Goal: Transaction & Acquisition: Purchase product/service

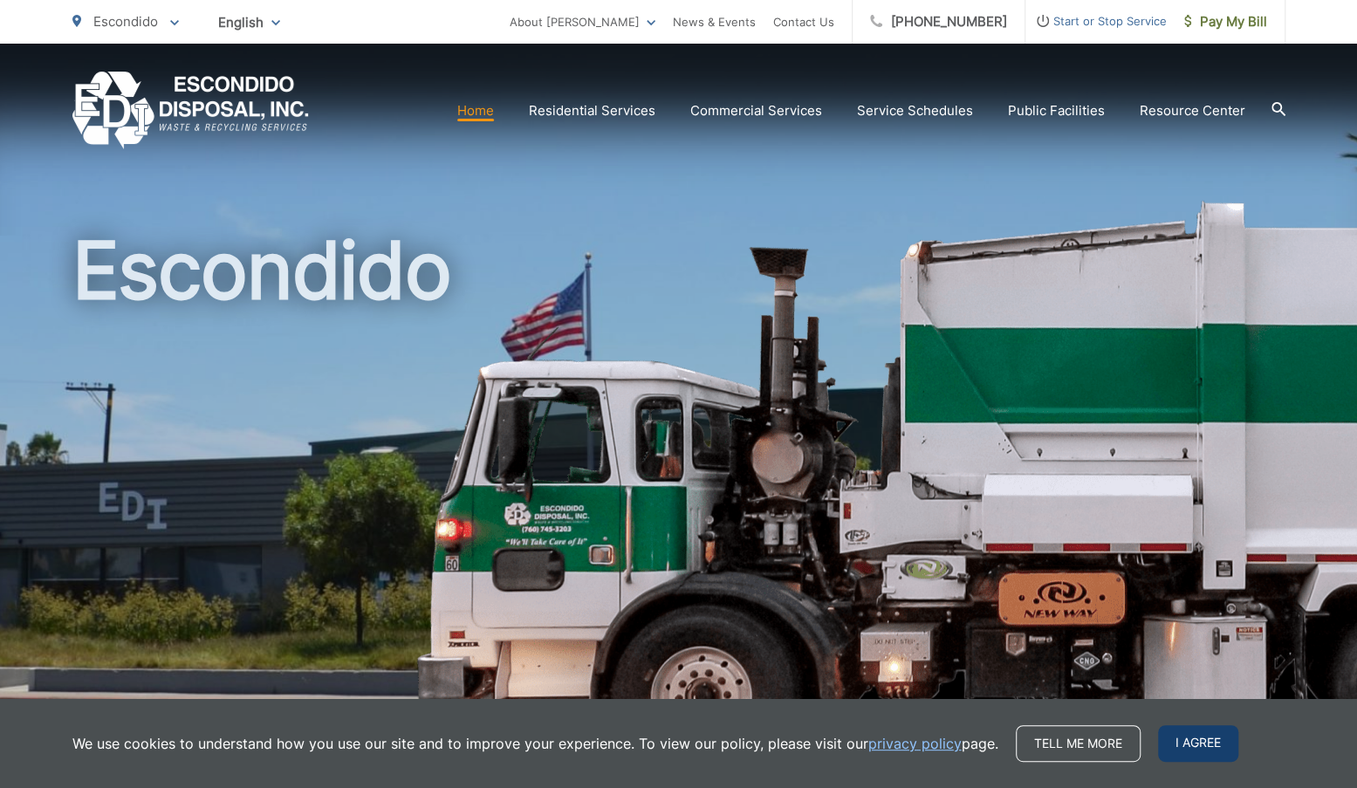
click at [1173, 739] on span "I agree" at bounding box center [1198, 743] width 80 height 37
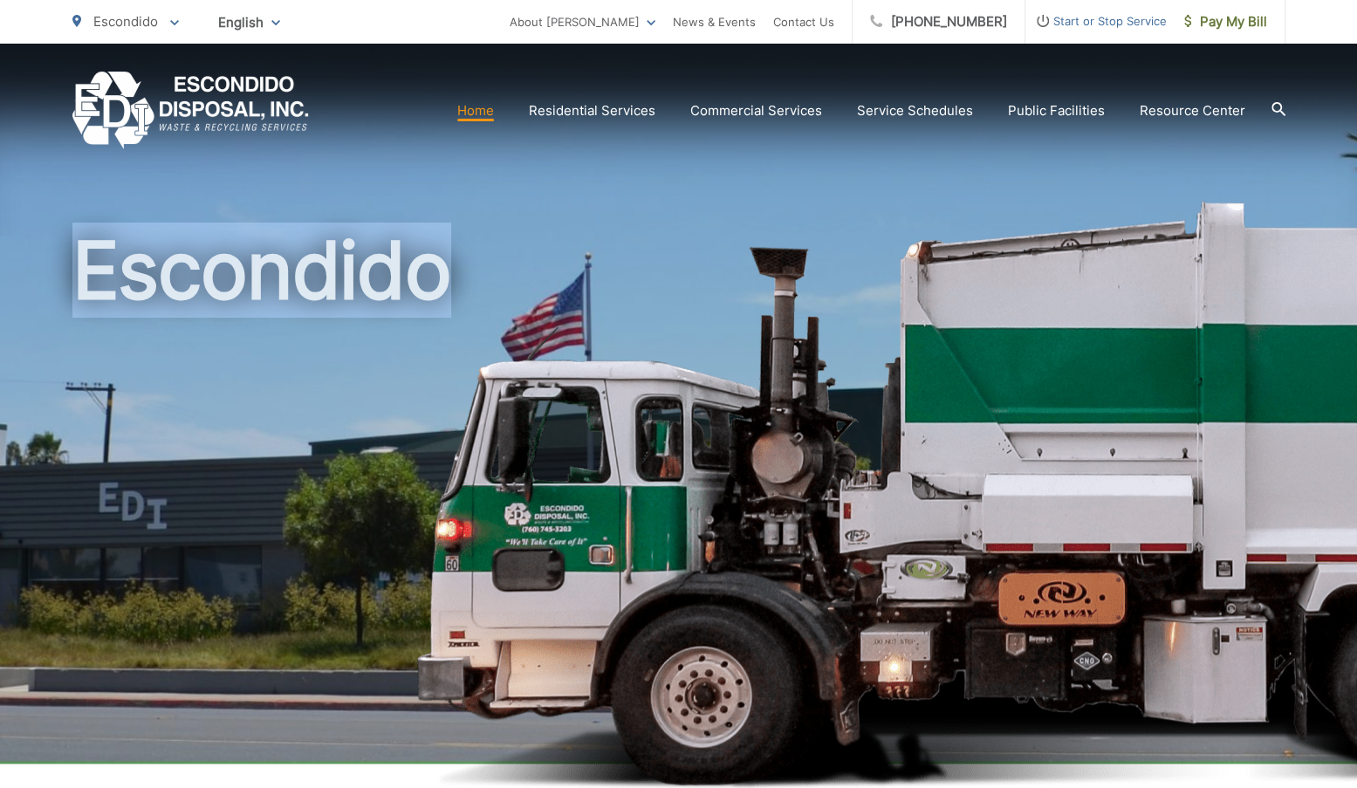
drag, startPoint x: 1173, startPoint y: 739, endPoint x: 740, endPoint y: 174, distance: 712.4
click at [740, 174] on div "Escondido" at bounding box center [678, 404] width 1213 height 720
click at [485, 114] on link "Home" at bounding box center [475, 110] width 37 height 21
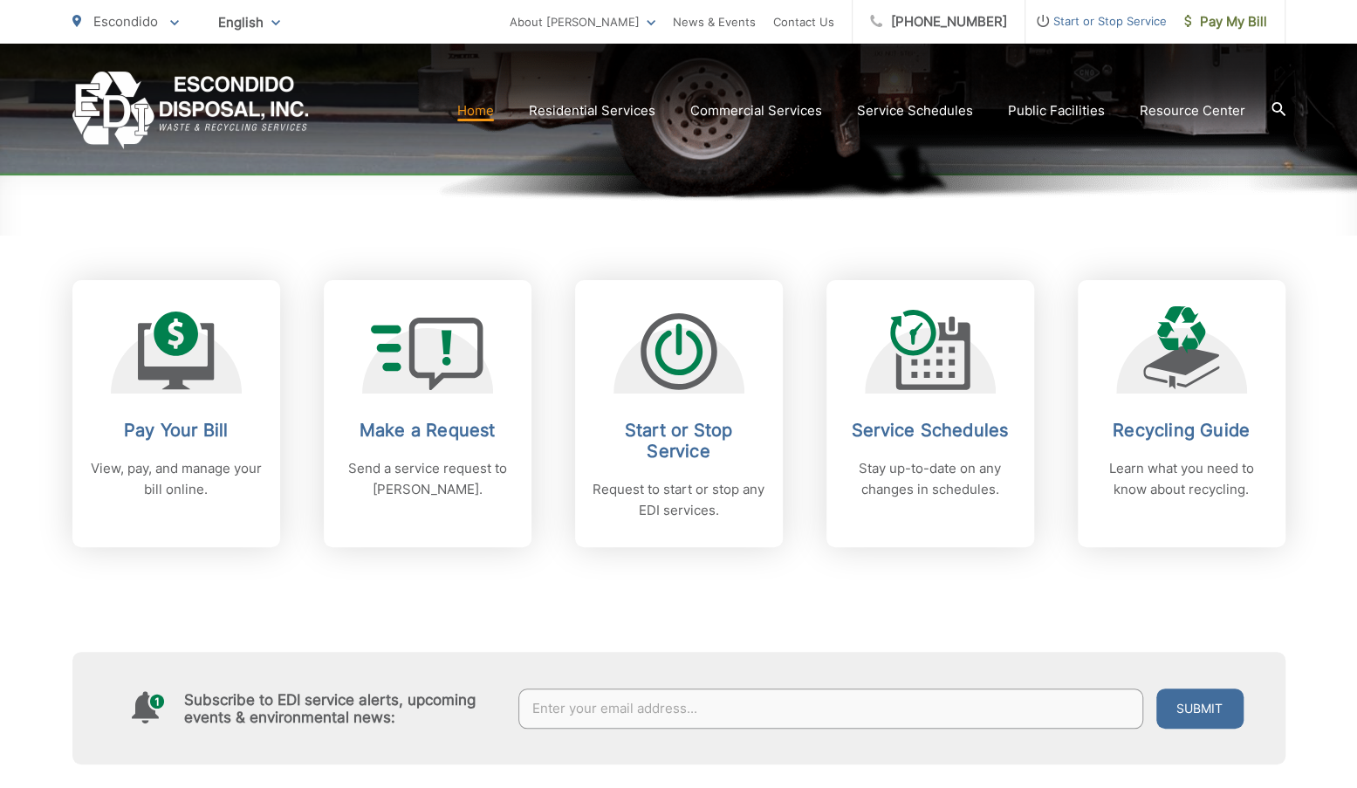
scroll to position [594, 0]
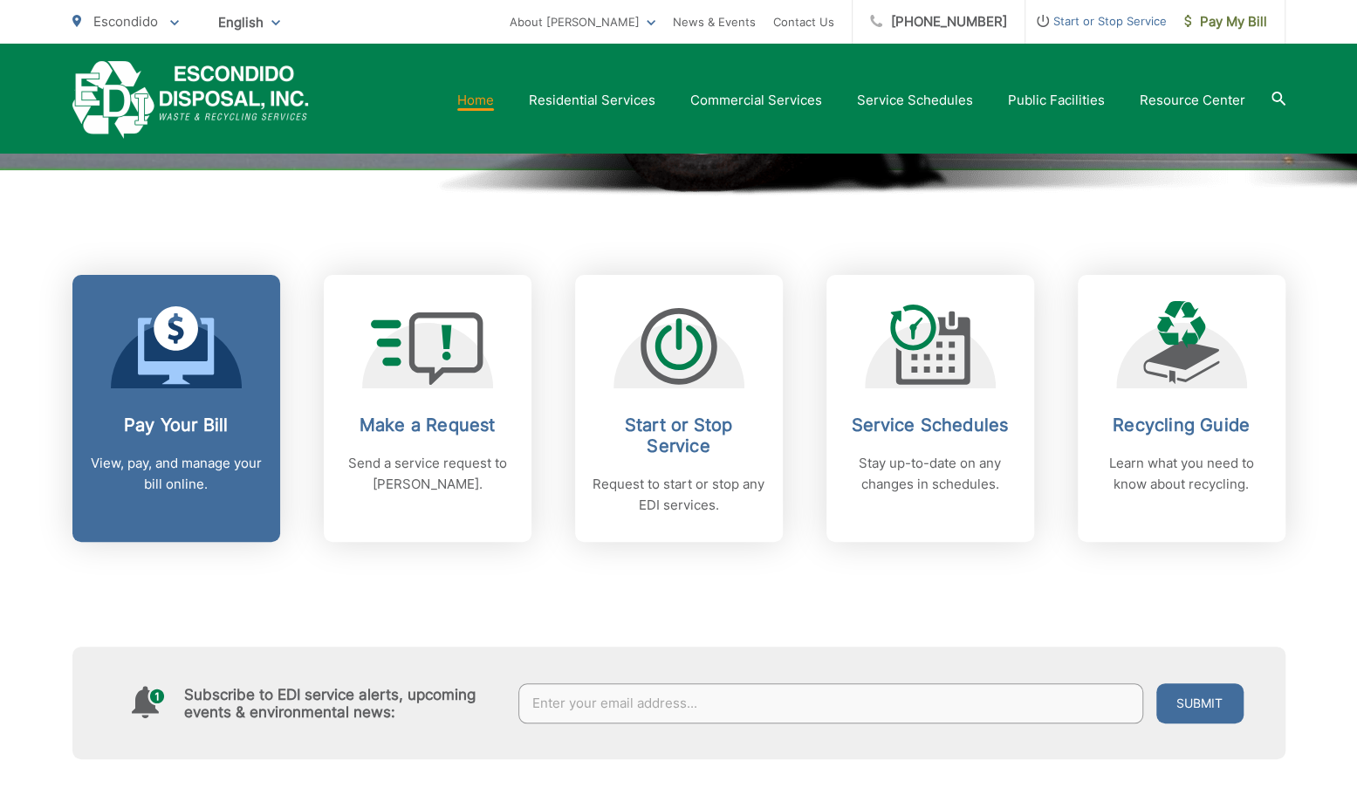
click at [176, 406] on link "Pay Your Bill View, pay, and manage your bill online." at bounding box center [176, 408] width 208 height 267
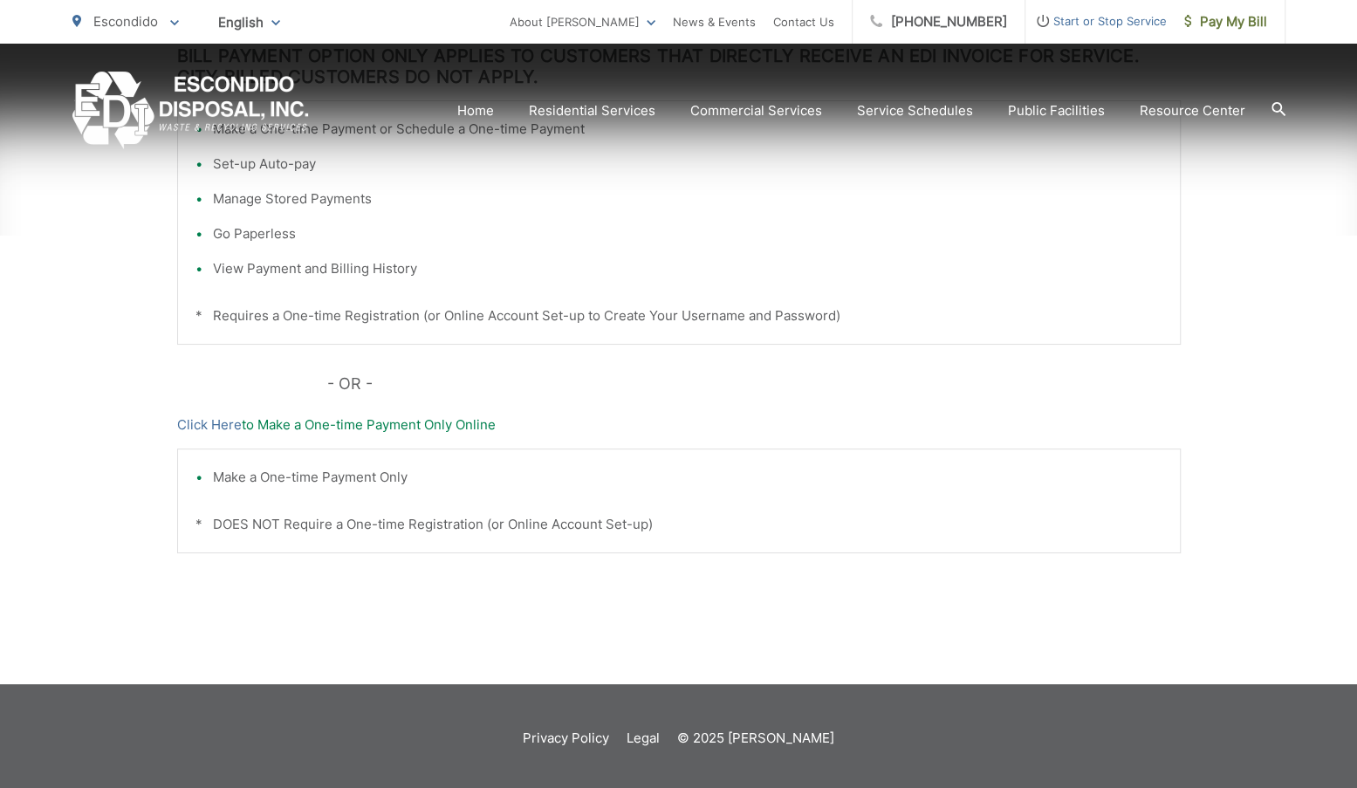
scroll to position [526, 0]
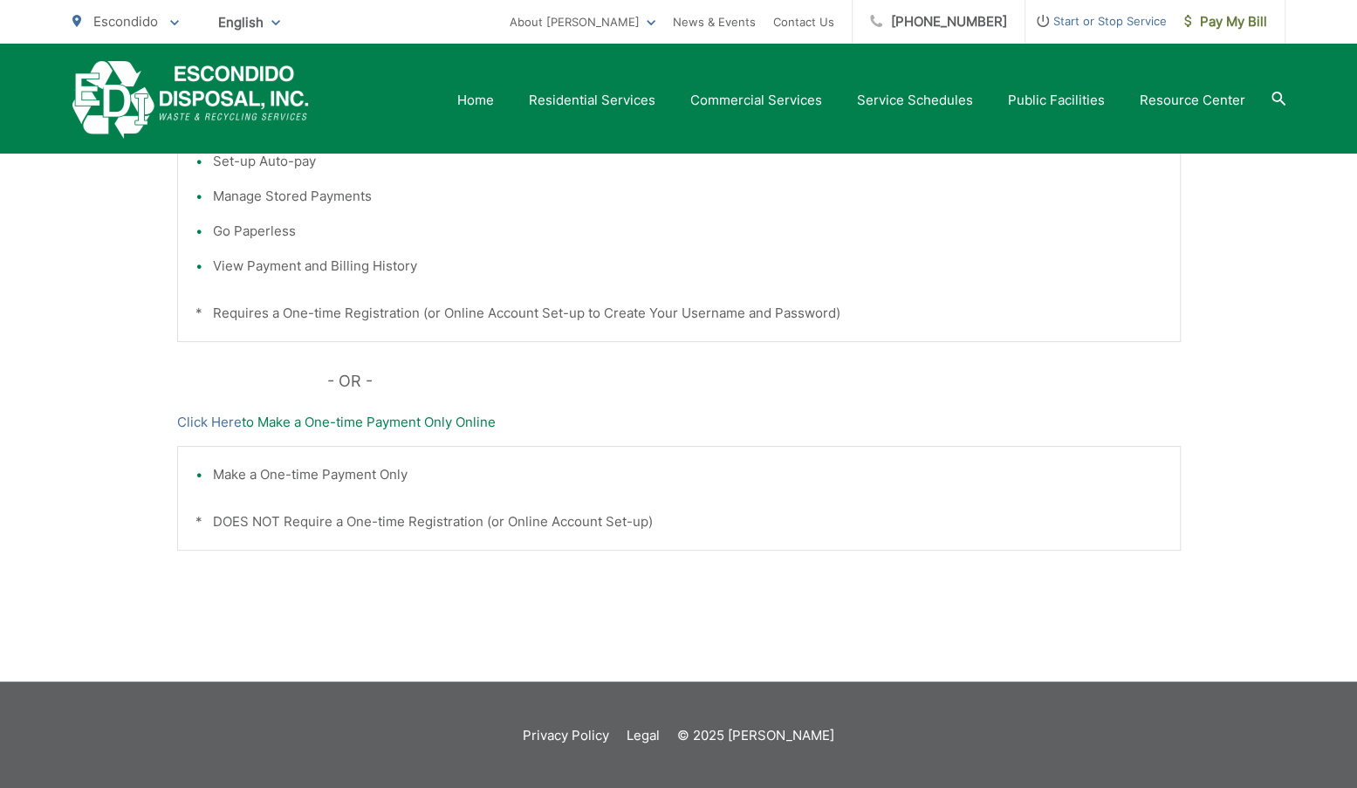
click at [386, 420] on p "Click Here to Make a One-time Payment Only Online" at bounding box center [679, 422] width 1004 height 21
click at [216, 416] on link "Click Here" at bounding box center [209, 422] width 65 height 21
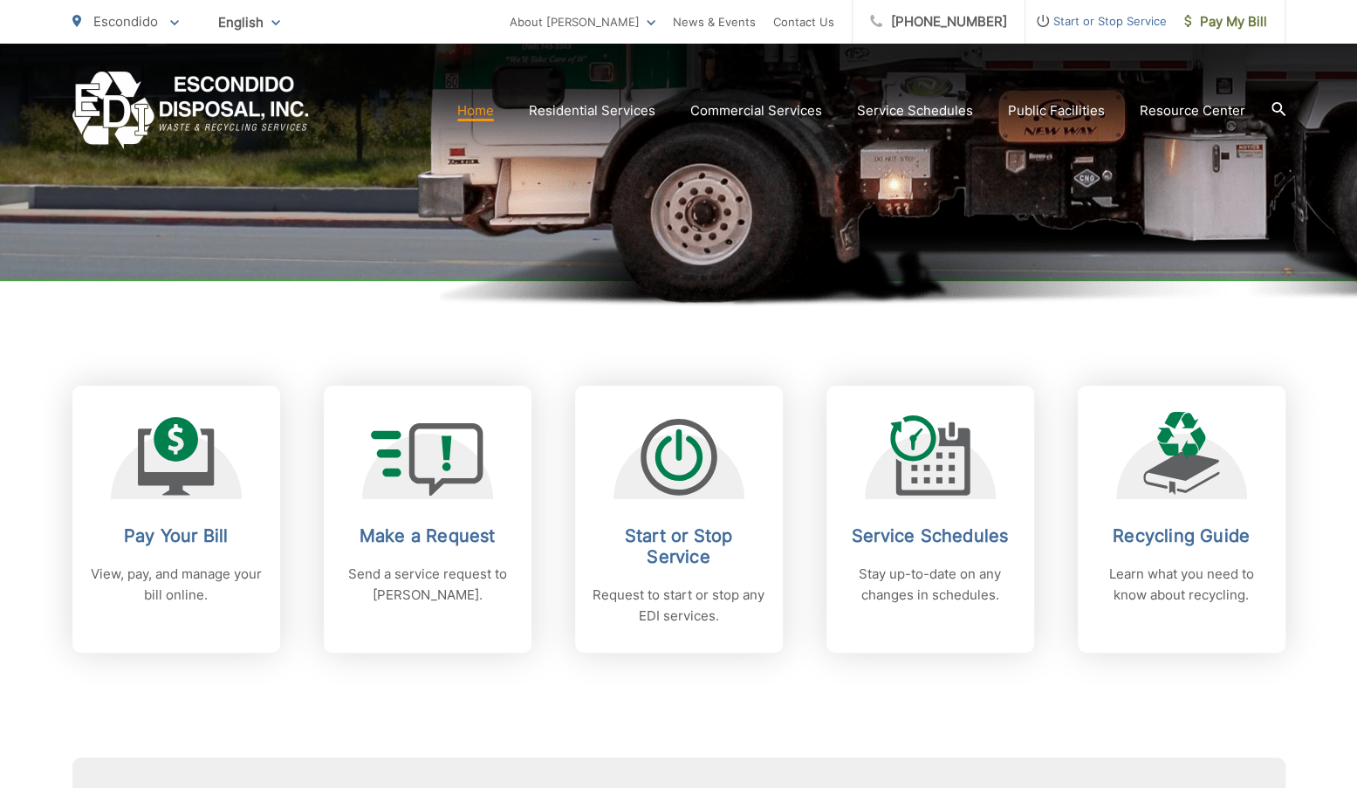
scroll to position [489, 0]
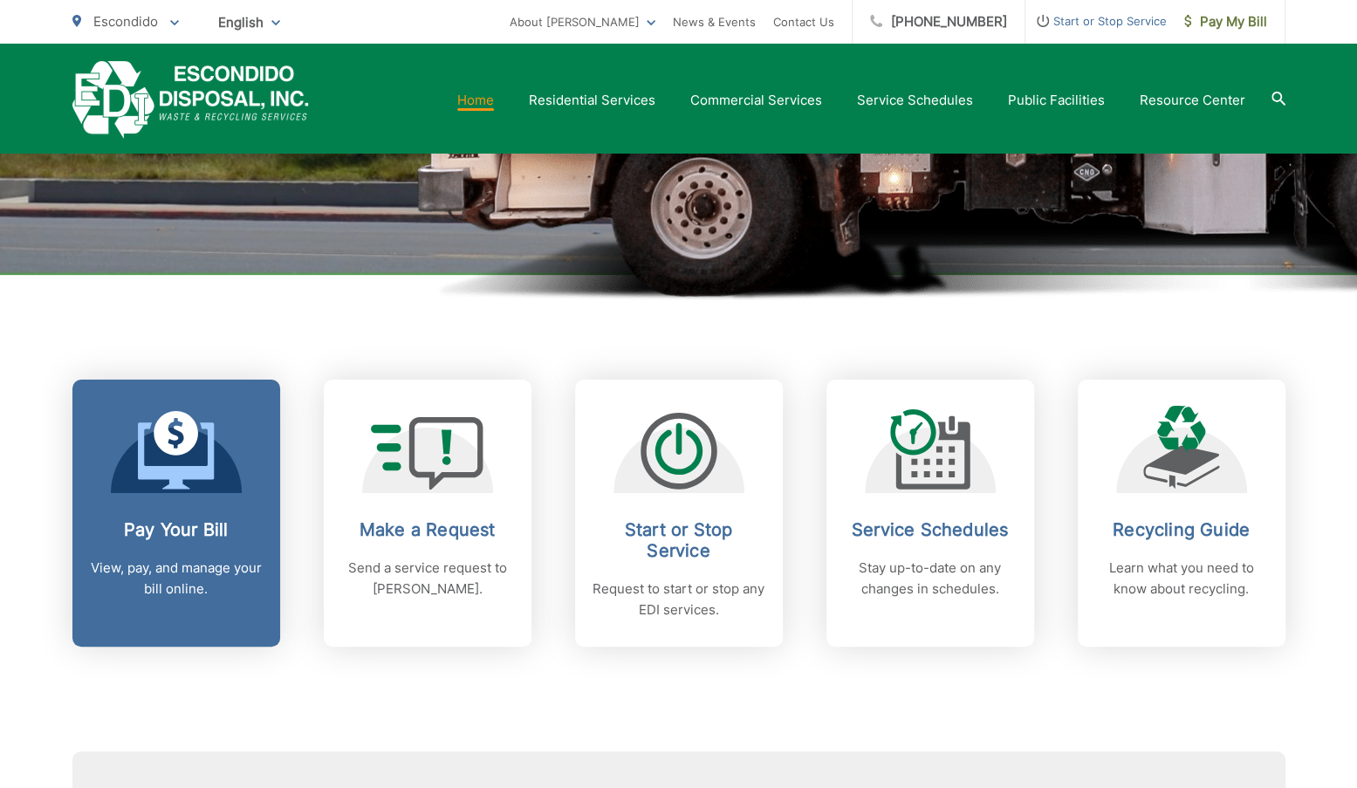
click at [218, 529] on h2 "Pay Your Bill" at bounding box center [176, 529] width 173 height 21
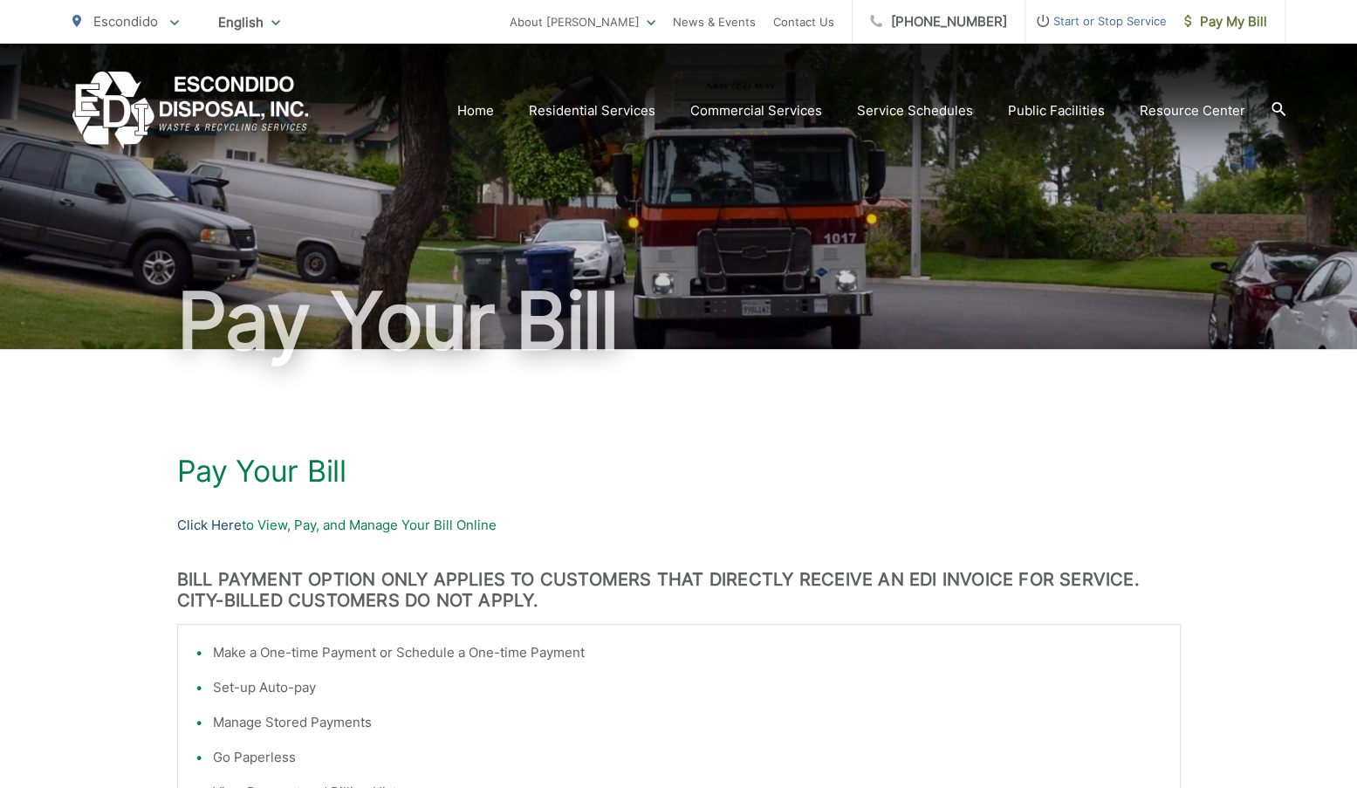
click at [211, 519] on link "Click Here" at bounding box center [209, 525] width 65 height 21
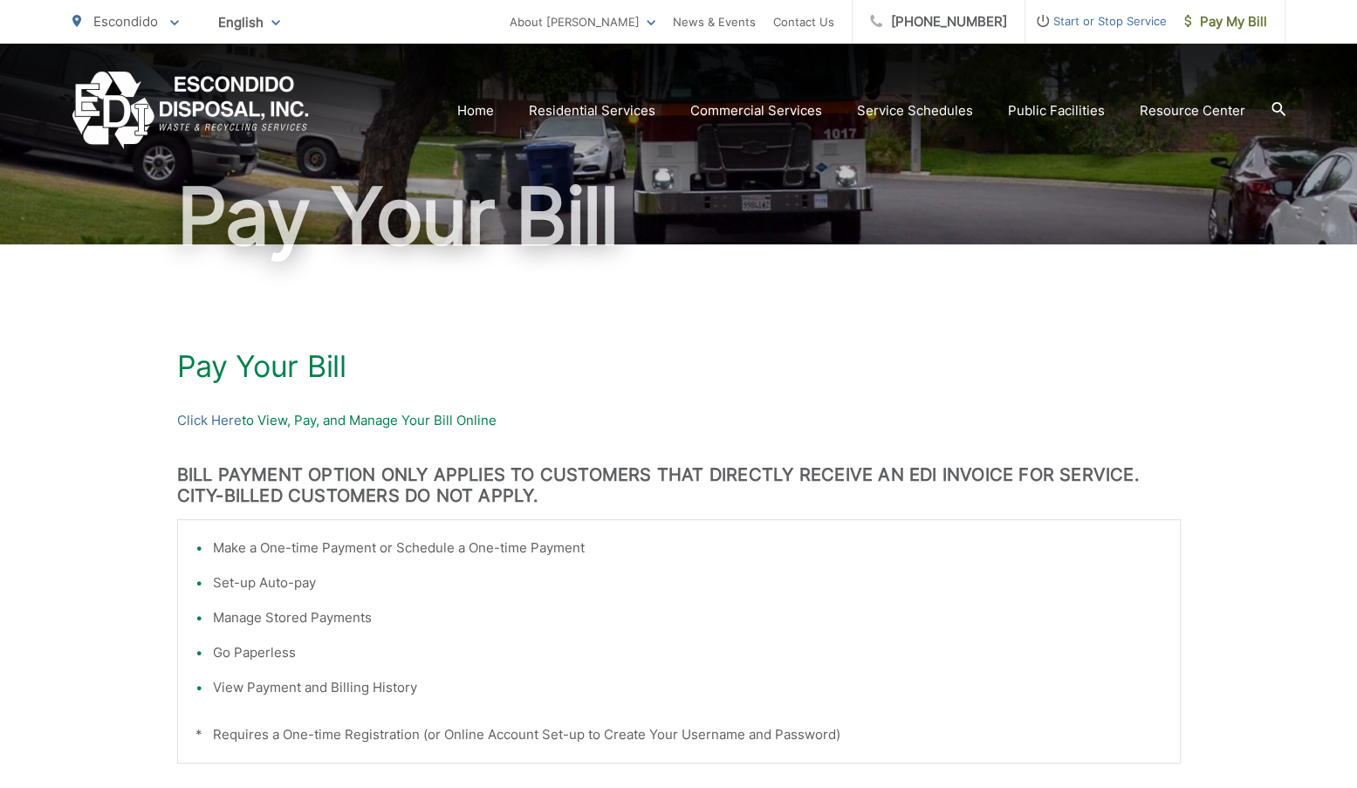
scroll to position [140, 0]
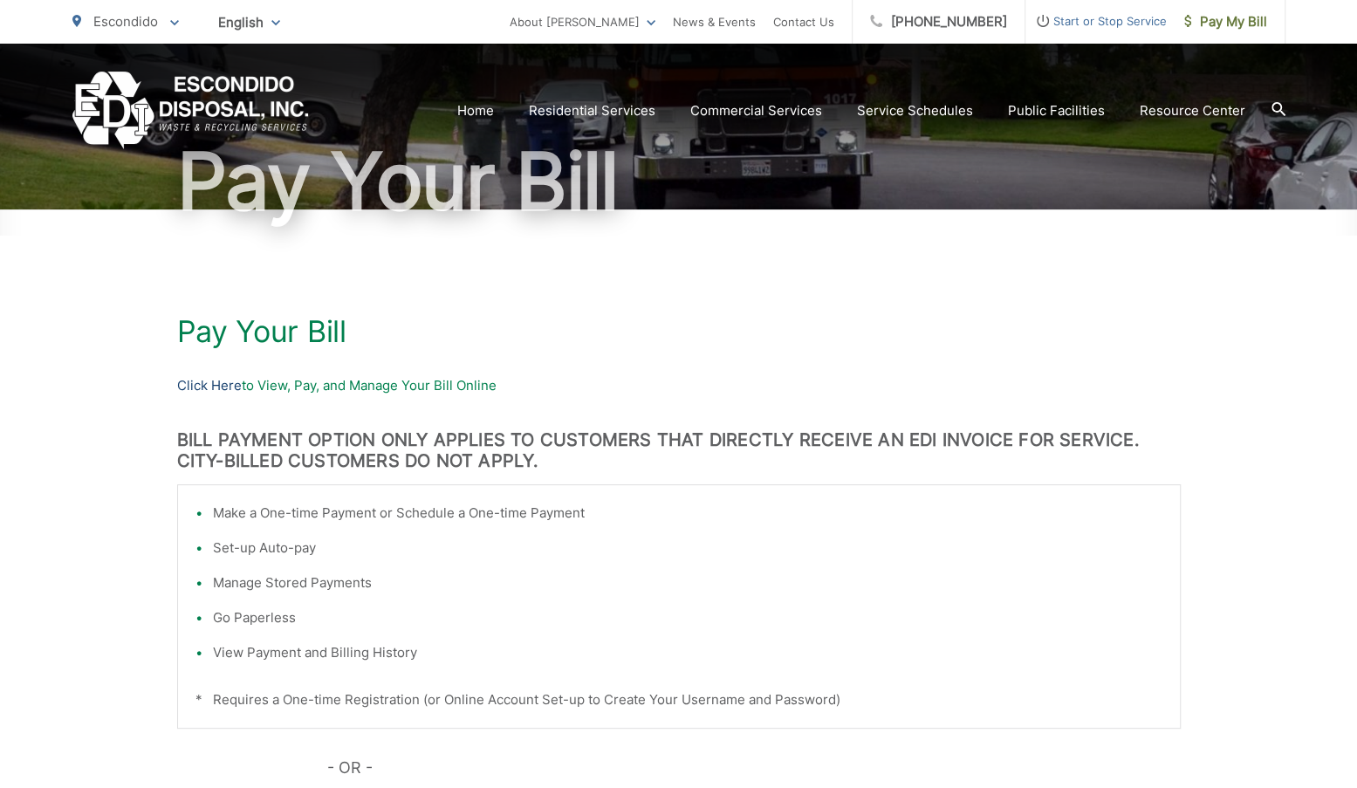
click at [197, 383] on link "Click Here" at bounding box center [209, 385] width 65 height 21
